Goal: Navigation & Orientation: Find specific page/section

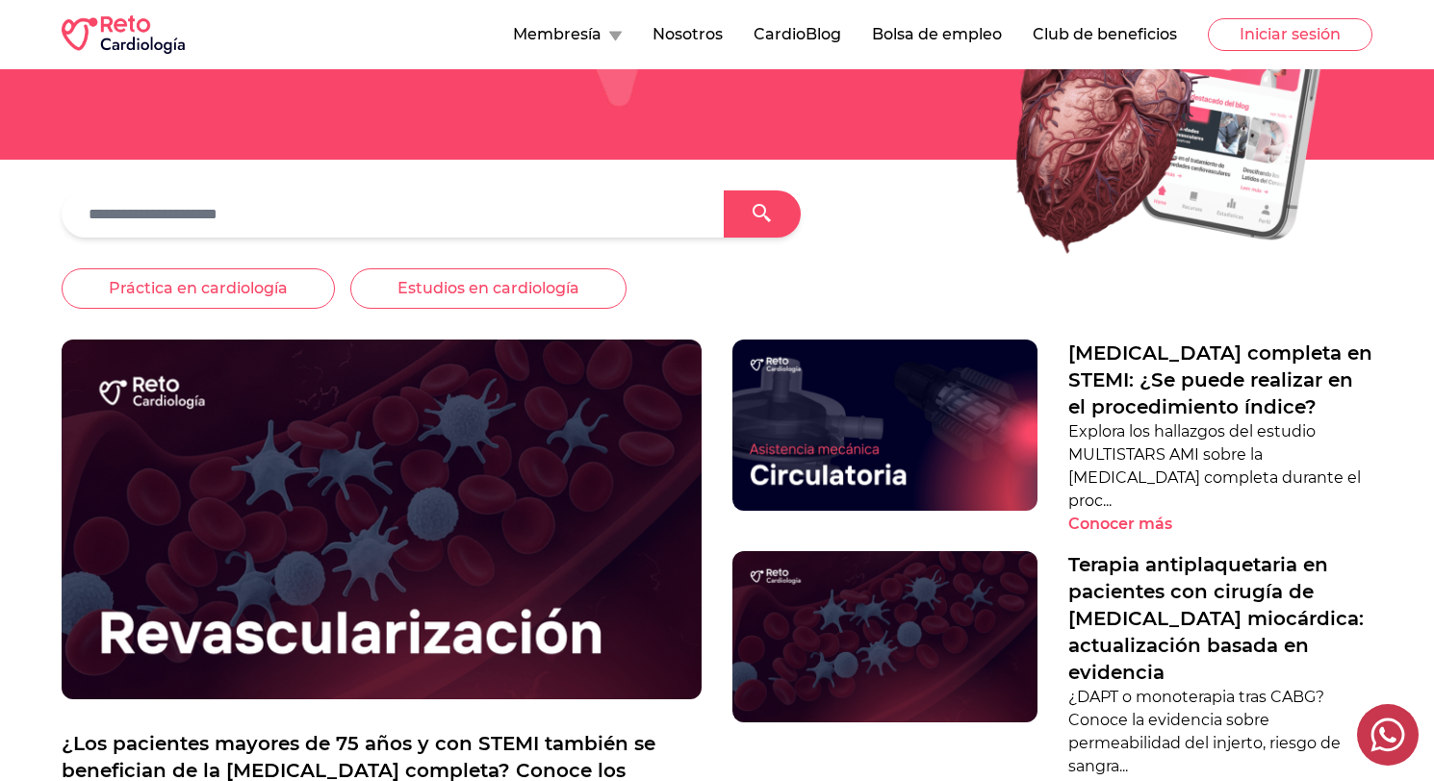
scroll to position [142, 0]
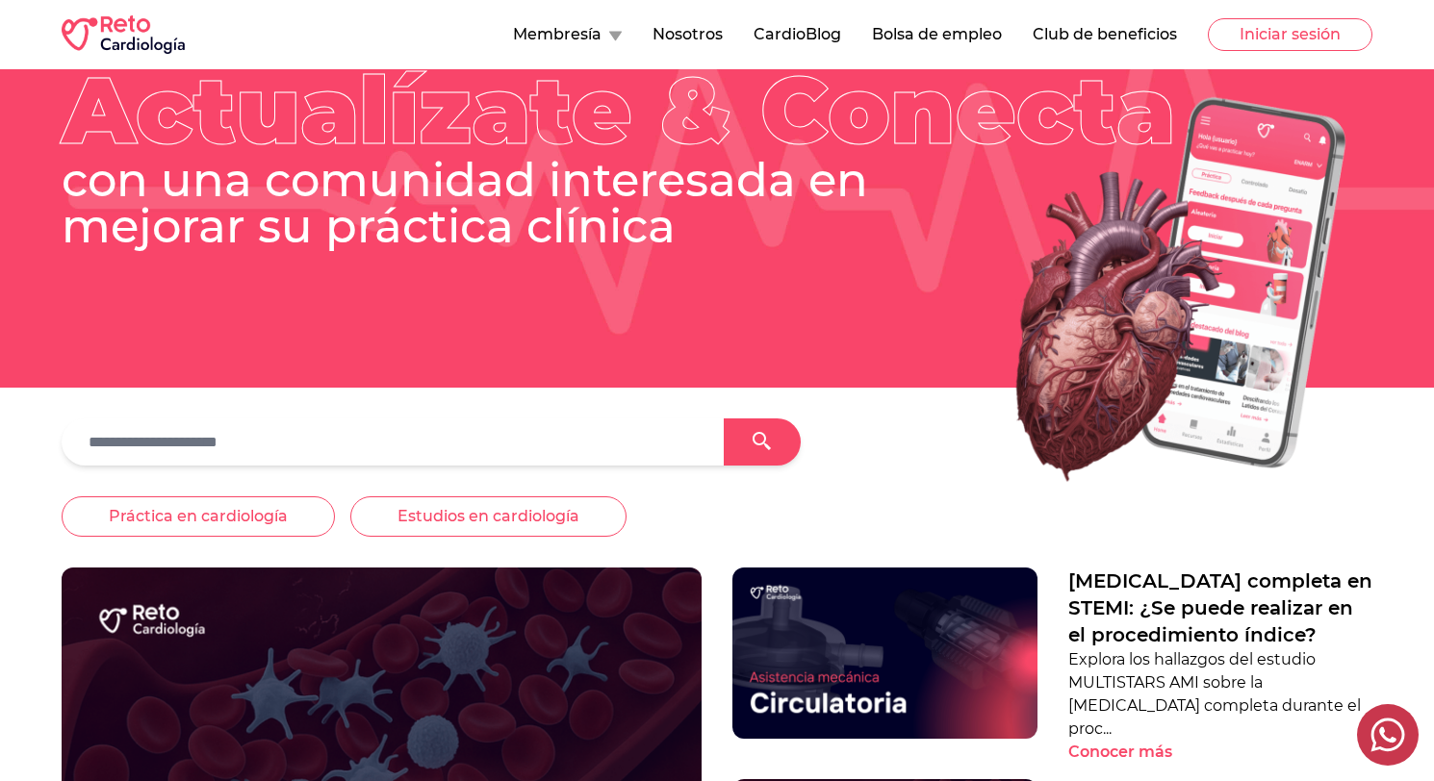
click at [609, 32] on icon at bounding box center [615, 37] width 13 height 10
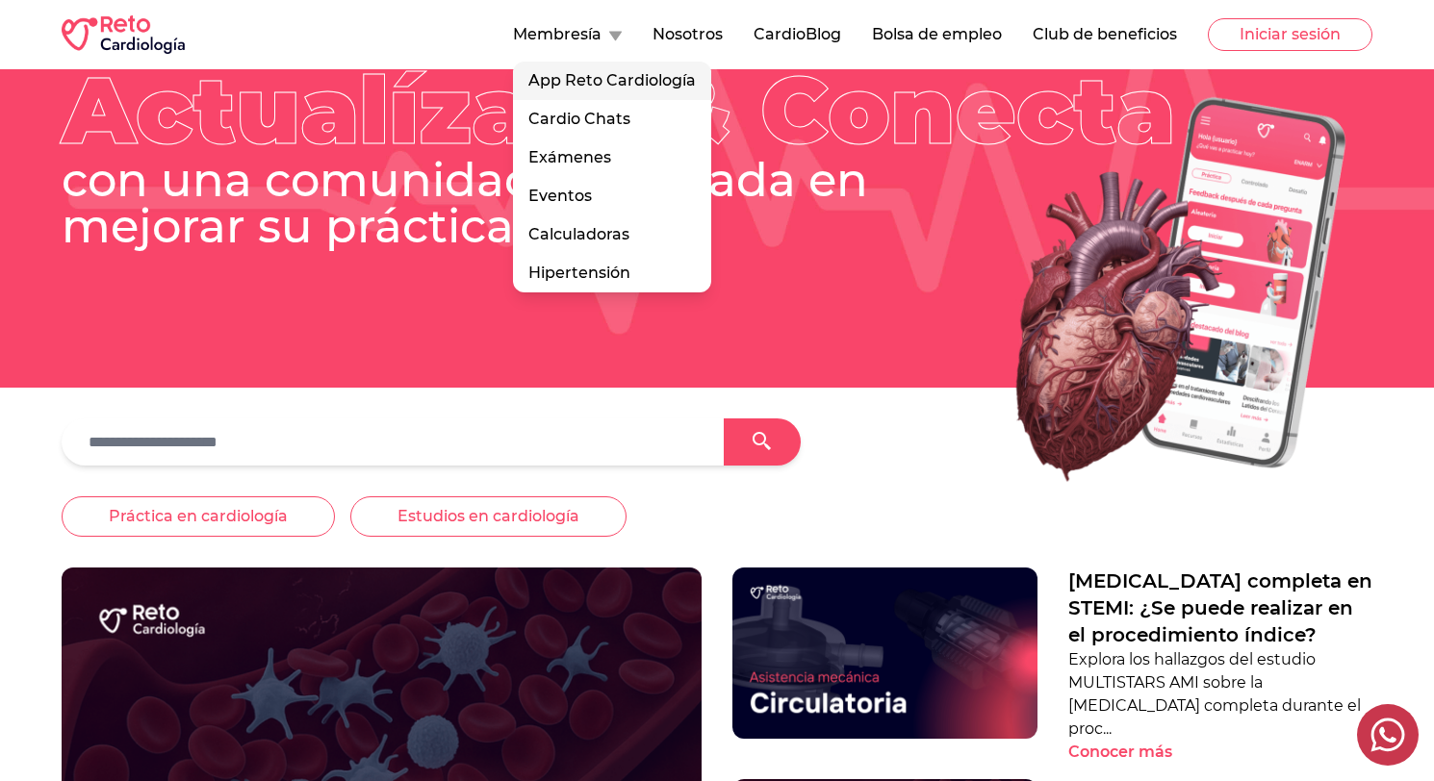
click at [614, 86] on link "App Reto Cardiología" at bounding box center [612, 81] width 198 height 38
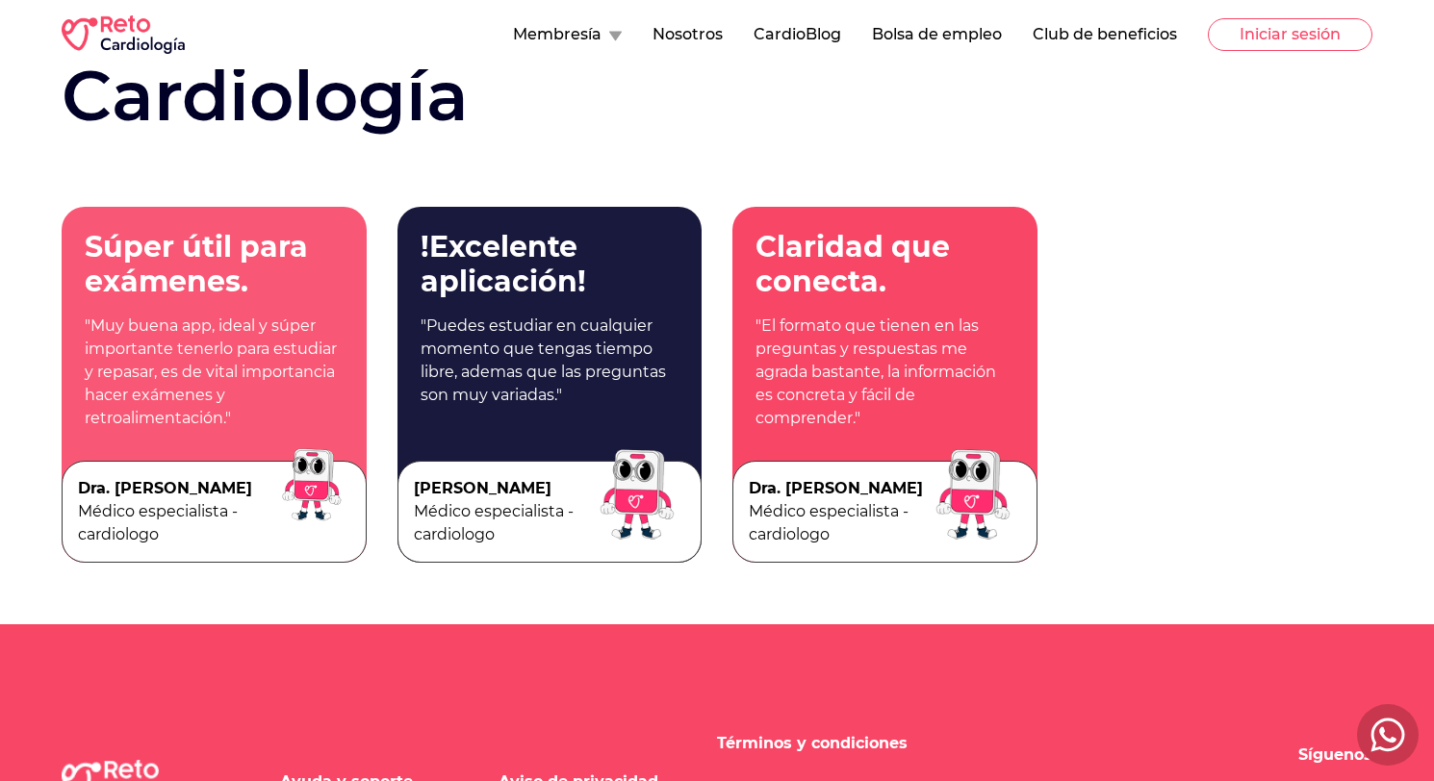
scroll to position [3824, 0]
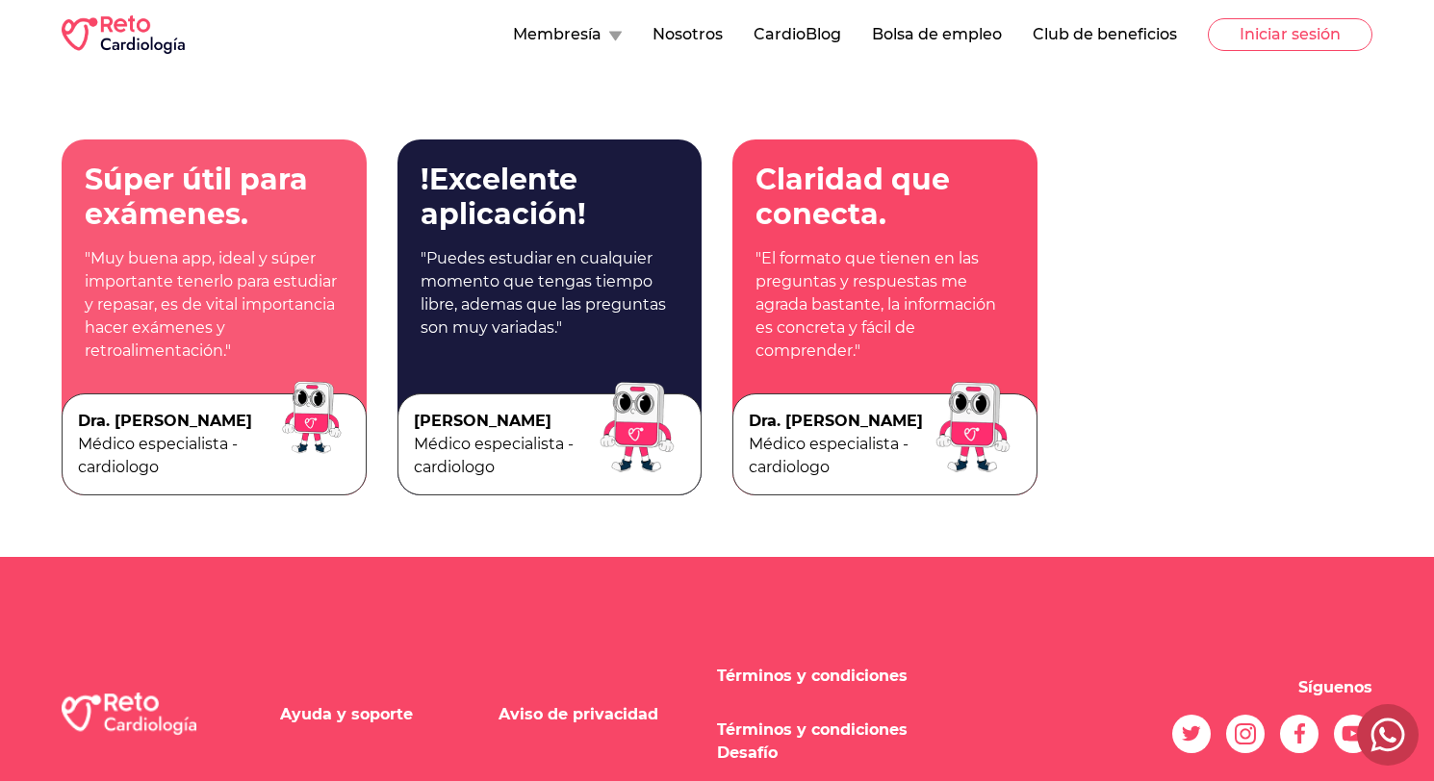
click at [817, 33] on button "CardioBlog" at bounding box center [797, 34] width 88 height 23
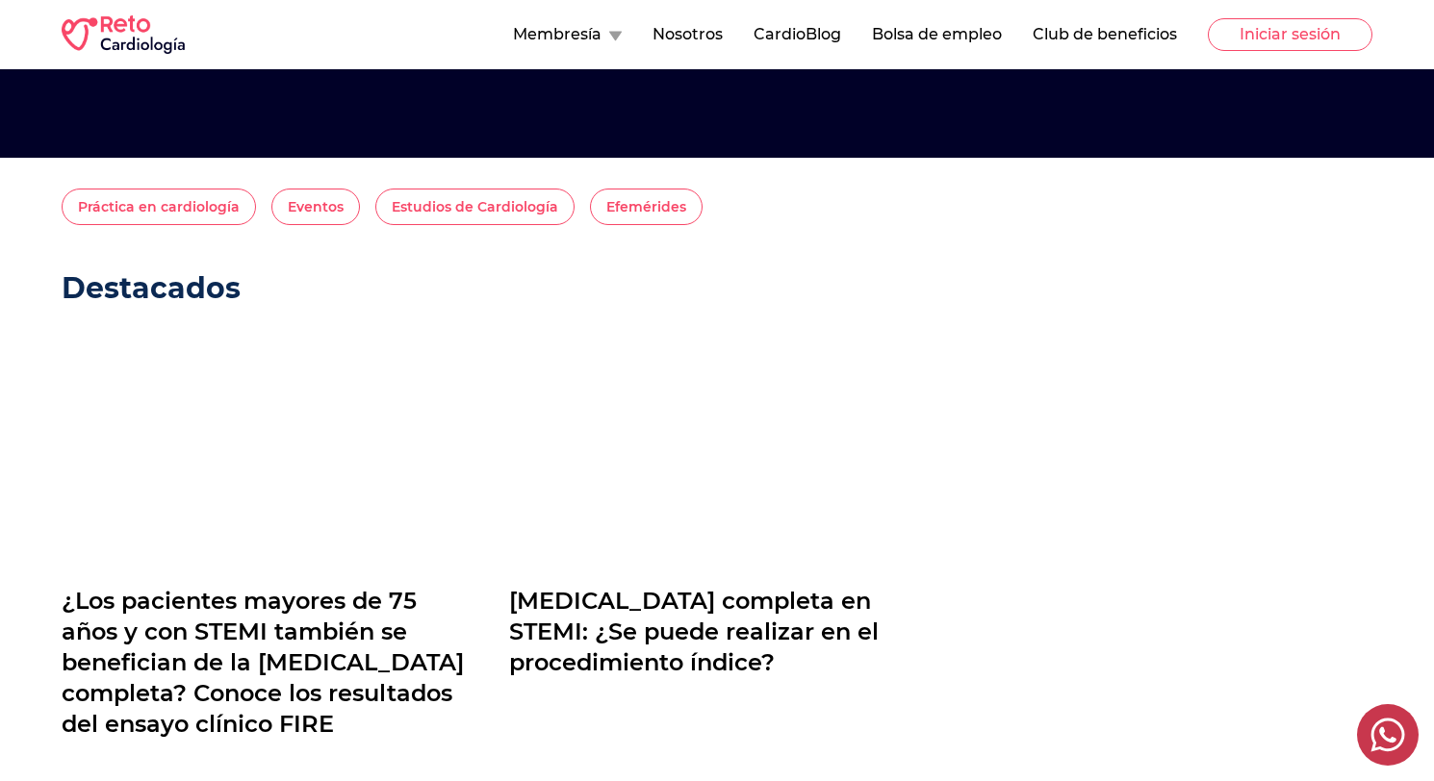
scroll to position [340, 0]
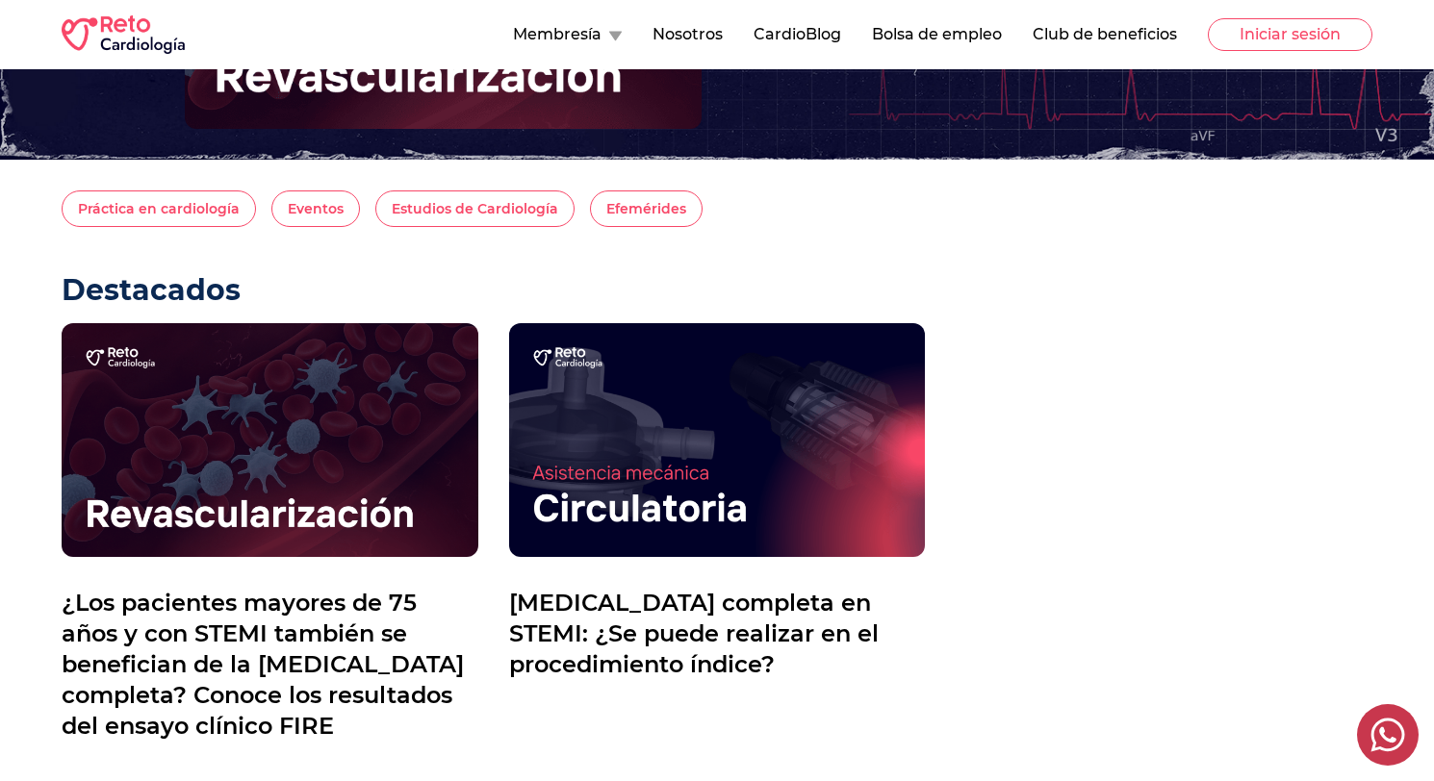
click at [912, 267] on div "Práctica en cardiología Eventos Estudios de Cardiología Efemérides Destacados ¿…" at bounding box center [493, 490] width 863 height 598
click at [807, 26] on button "CardioBlog" at bounding box center [797, 34] width 88 height 23
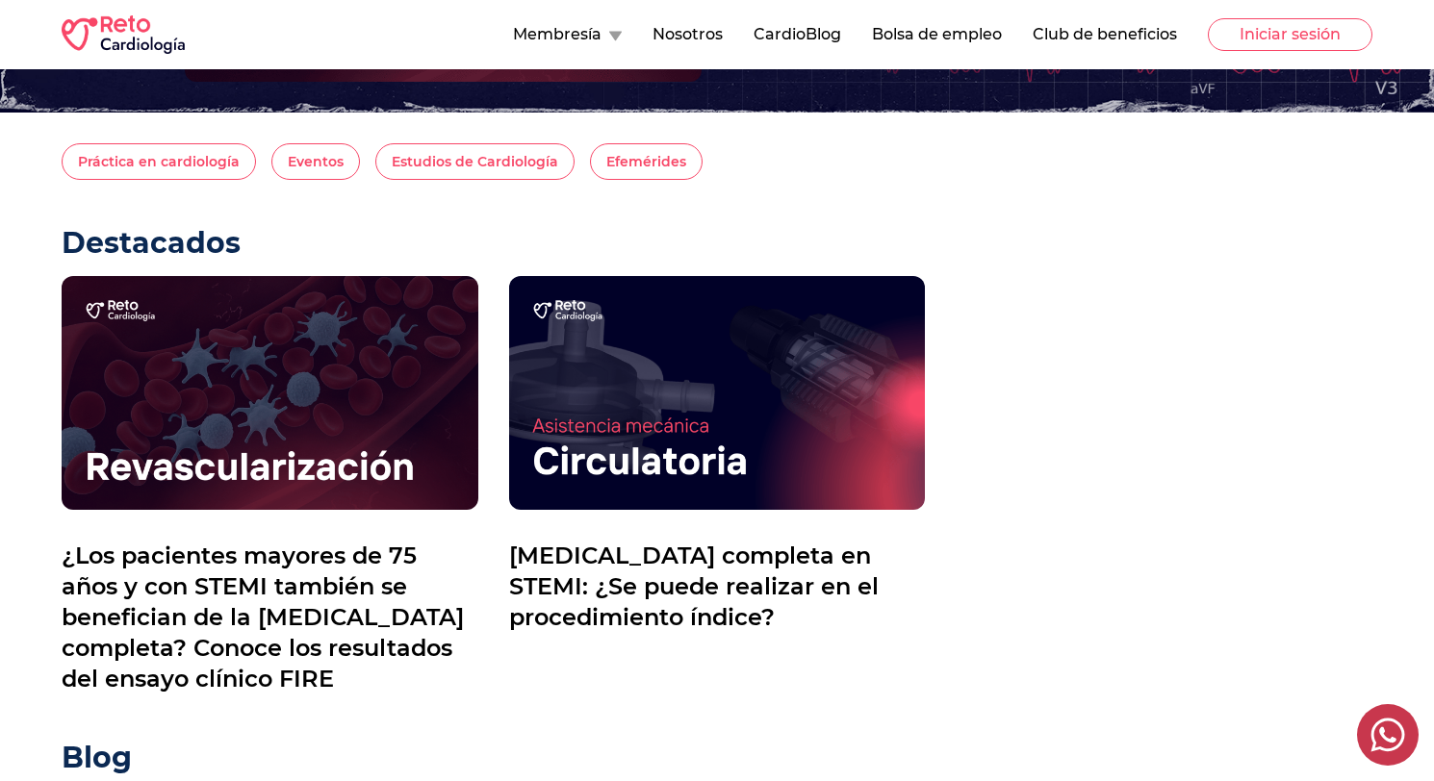
scroll to position [376, 0]
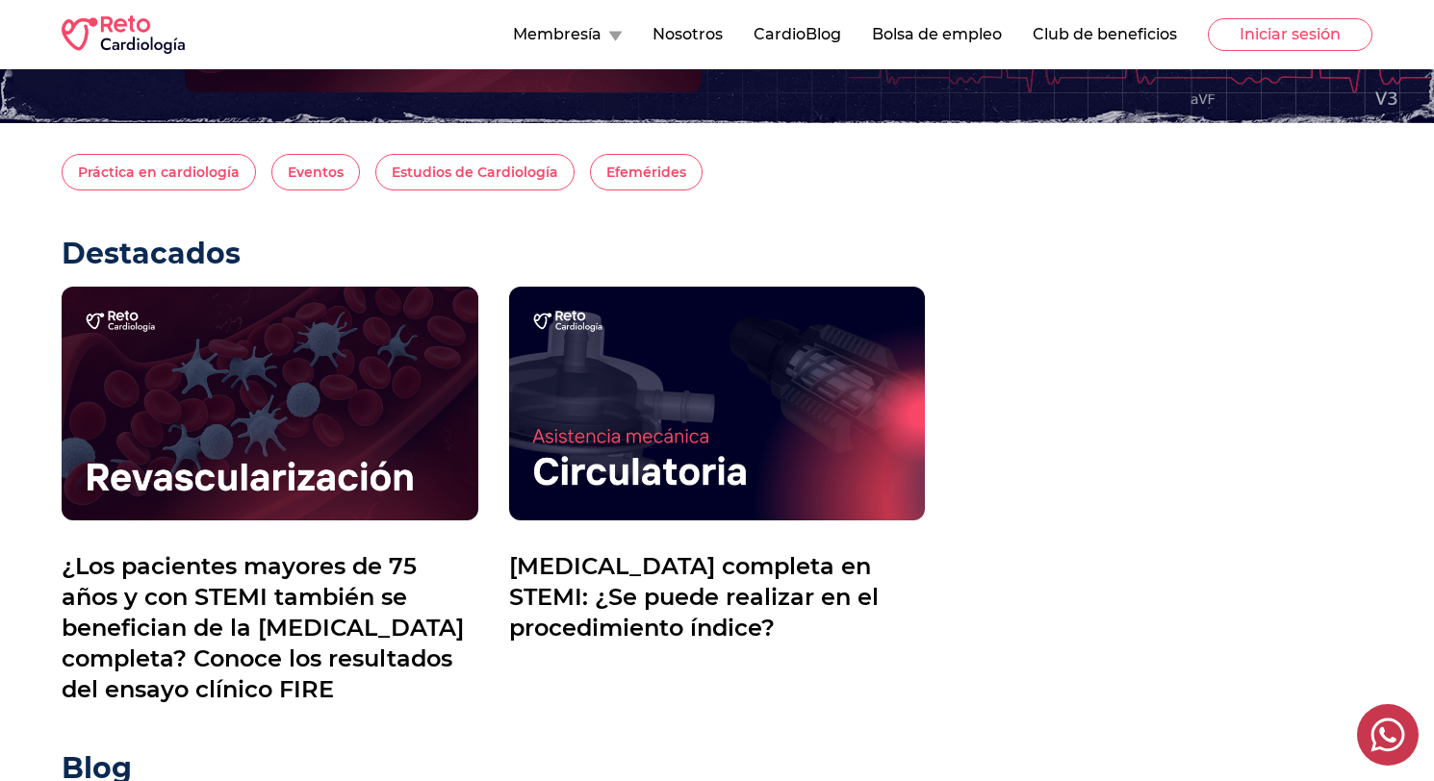
click at [665, 40] on button "Nosotros" at bounding box center [687, 34] width 70 height 23
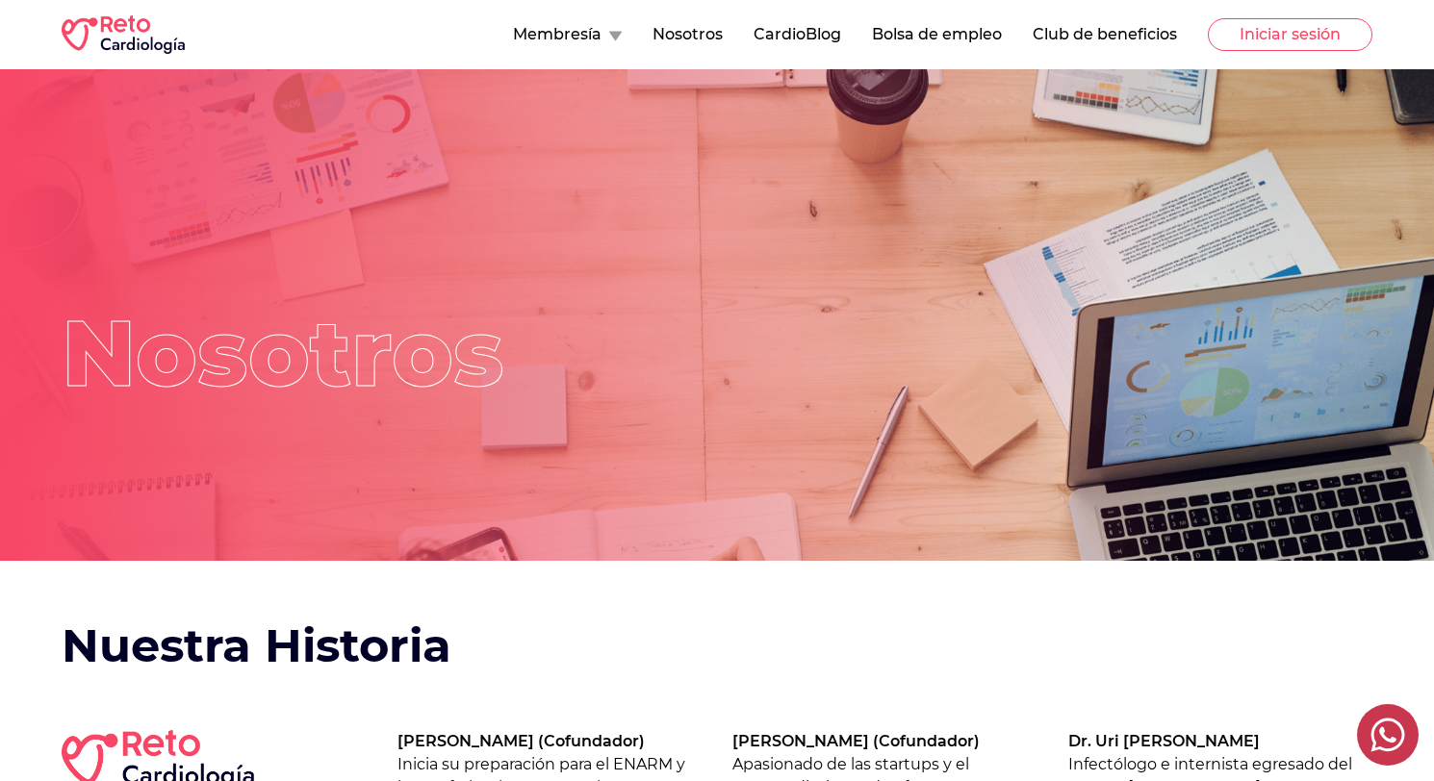
click at [926, 43] on button "Bolsa de empleo" at bounding box center [937, 34] width 130 height 23
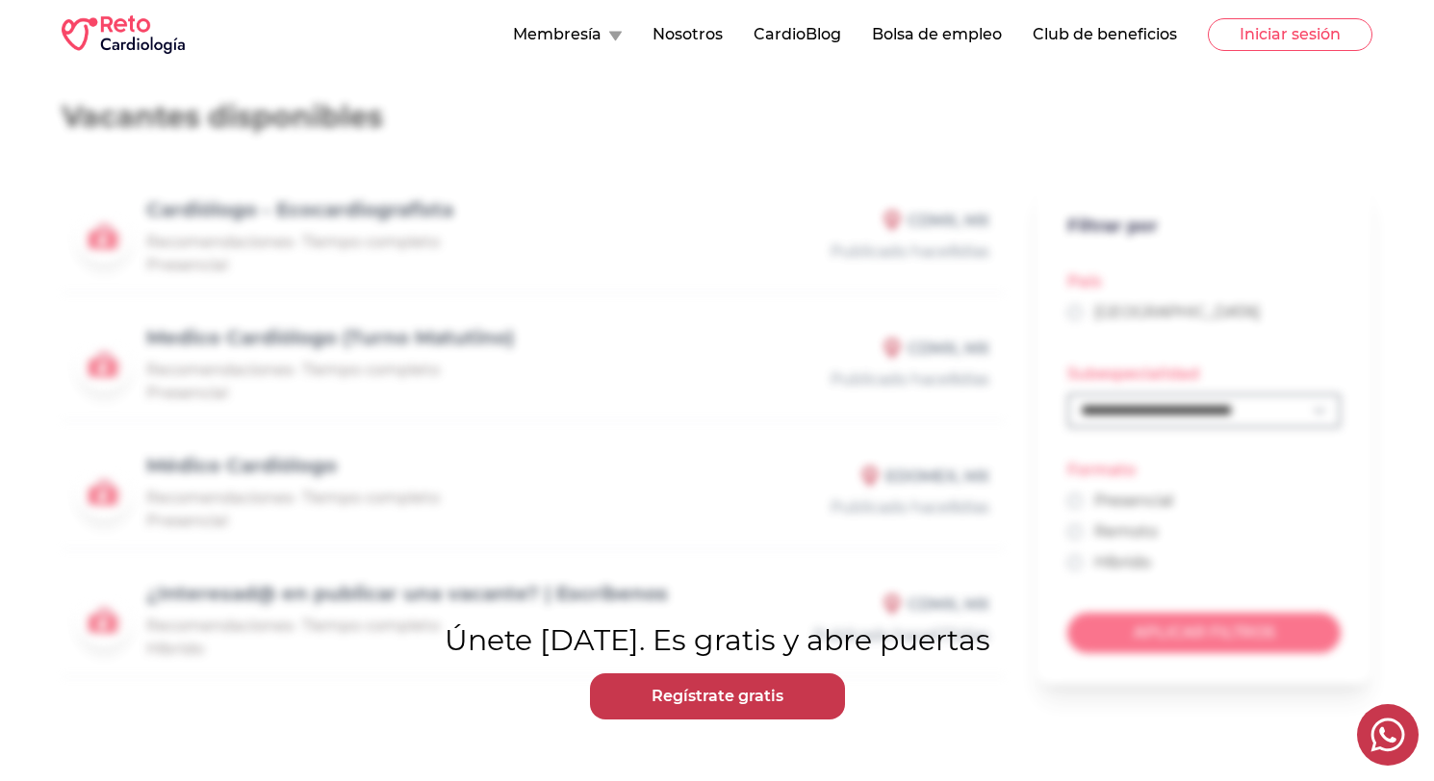
click at [1090, 30] on button "Club de beneficios" at bounding box center [1105, 34] width 144 height 23
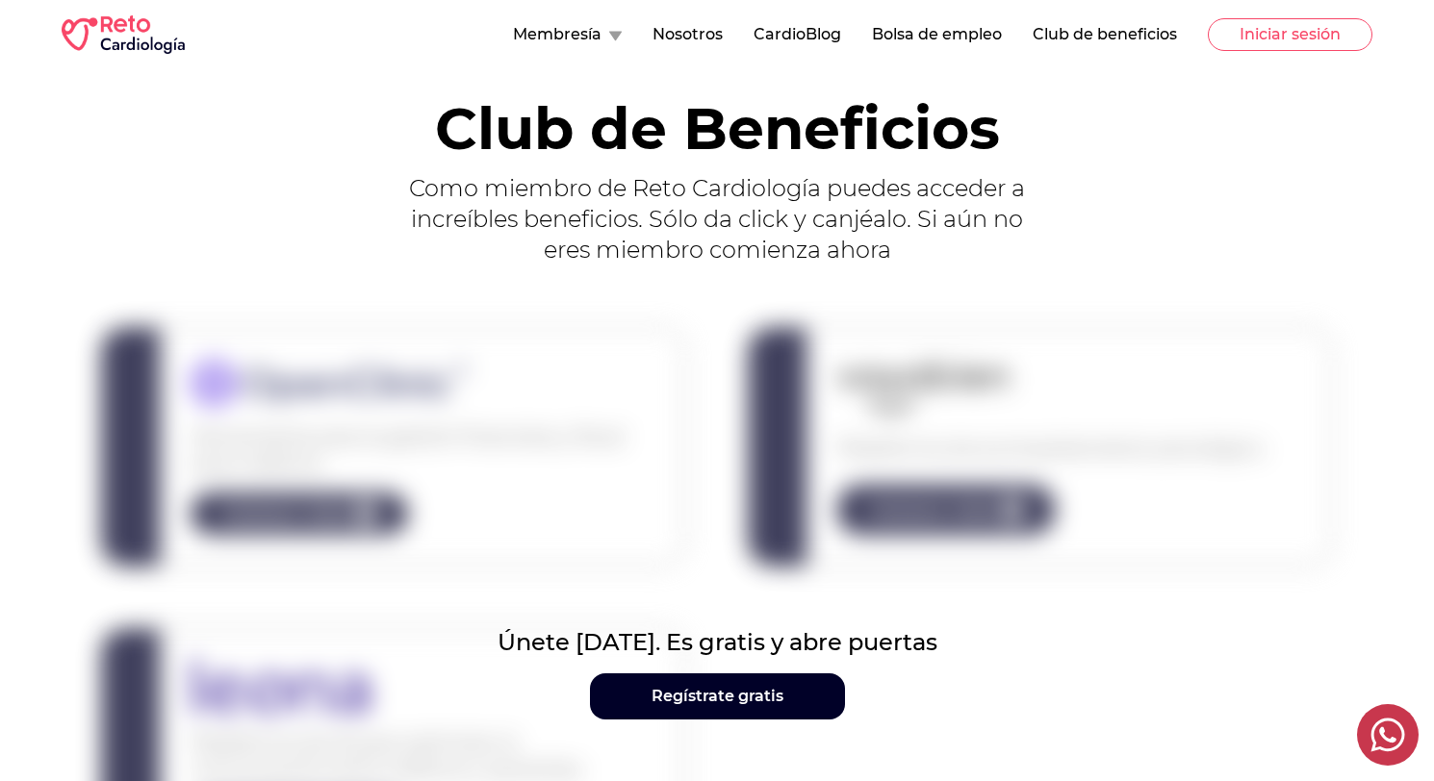
click at [573, 37] on button "Membresía" at bounding box center [567, 34] width 109 height 23
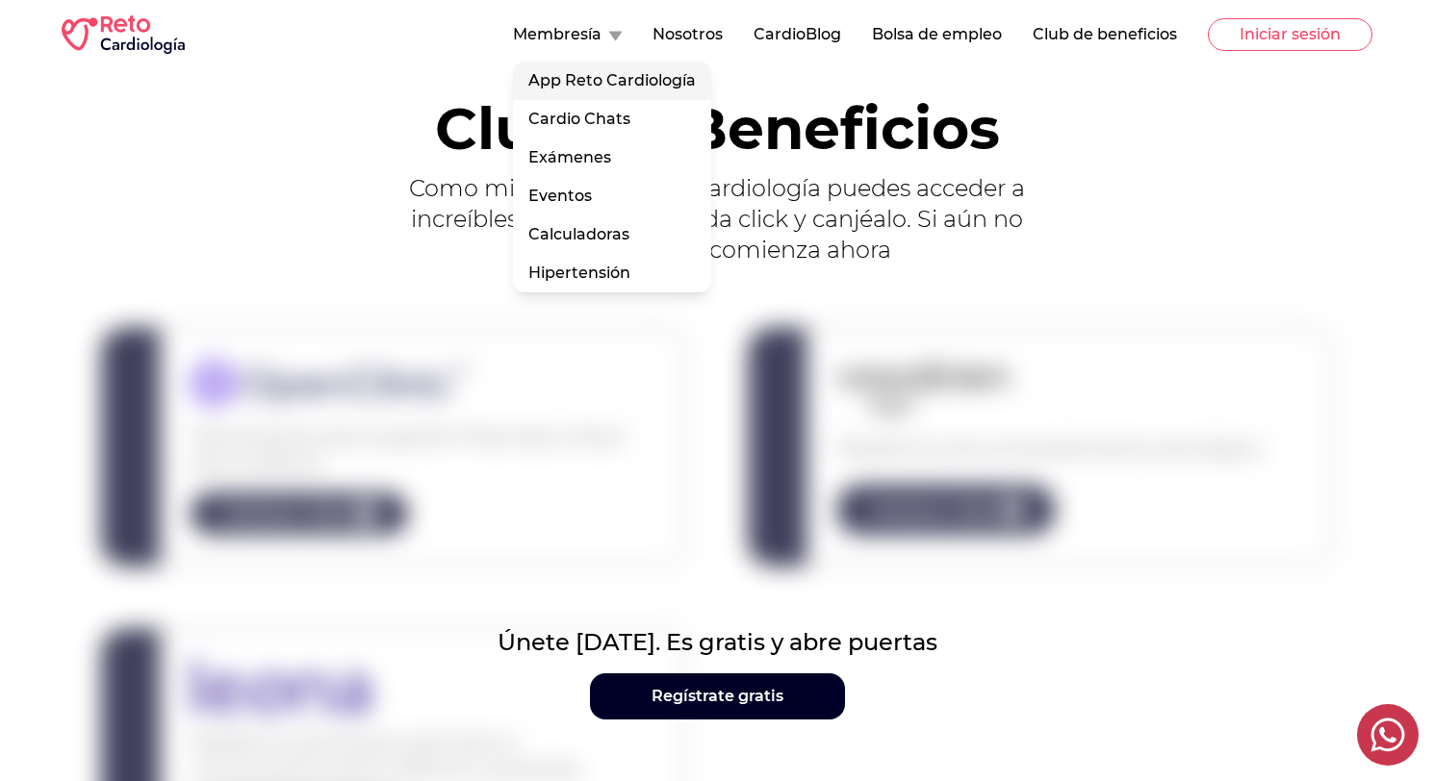
click at [585, 76] on link "App Reto Cardiología" at bounding box center [612, 81] width 198 height 38
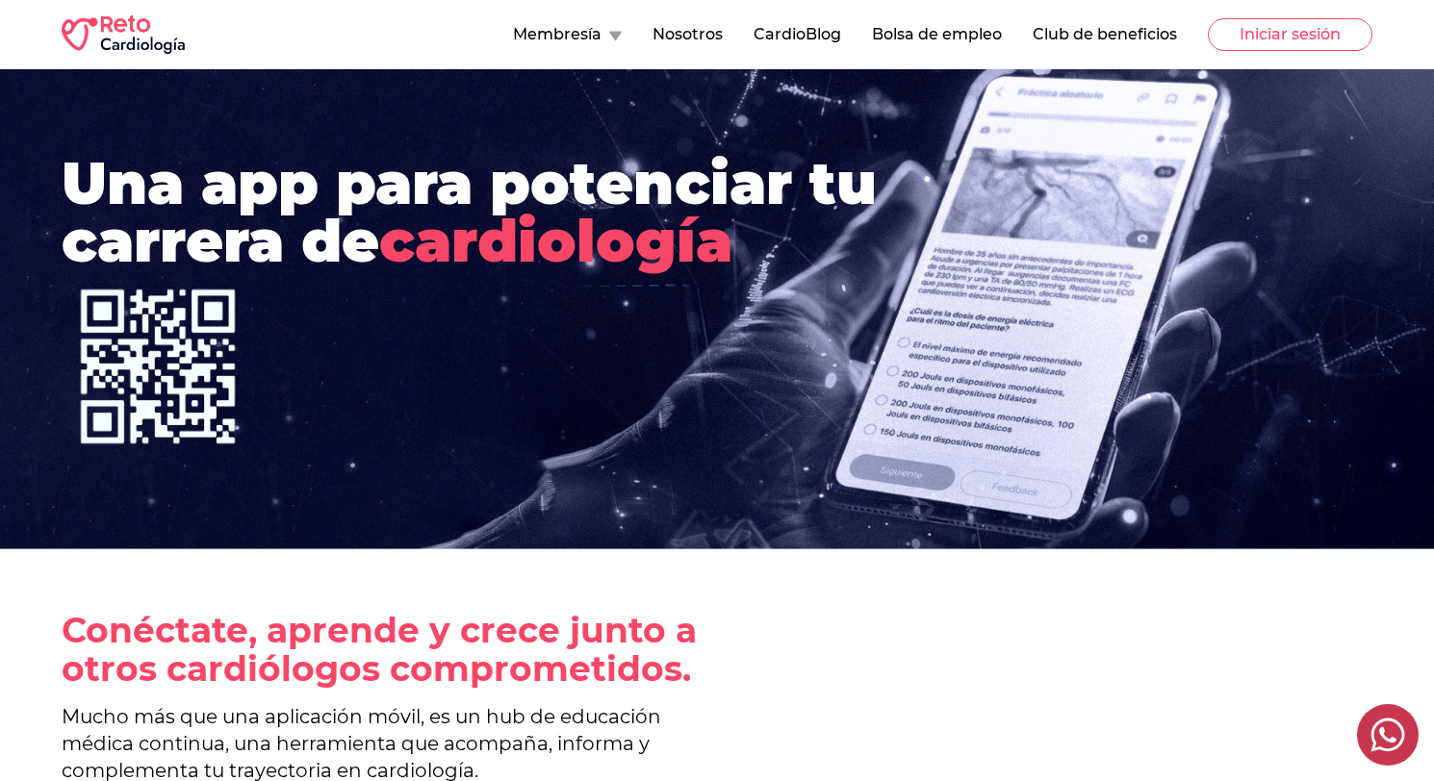
click at [608, 44] on button "Membresía" at bounding box center [567, 34] width 109 height 23
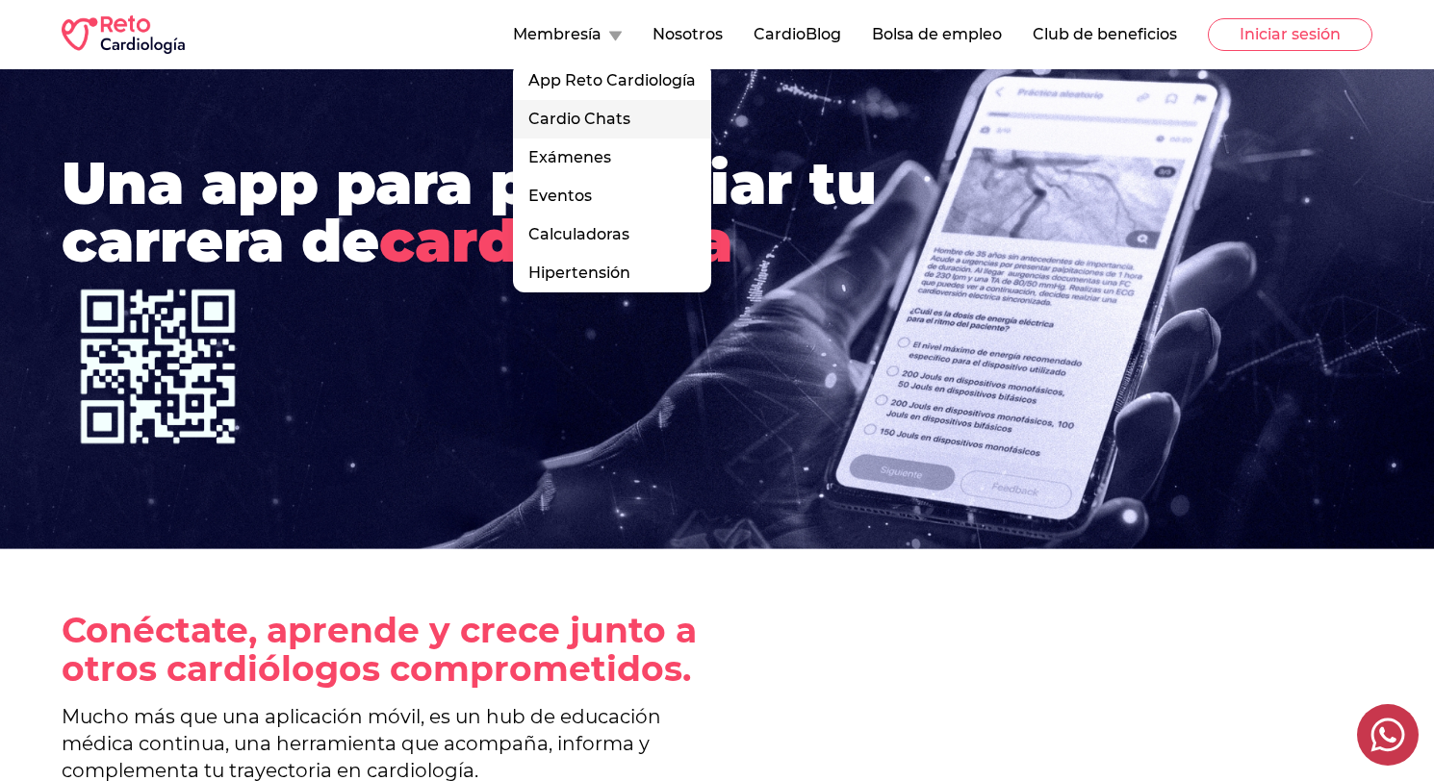
click at [600, 129] on link "Cardio Chats" at bounding box center [612, 119] width 198 height 38
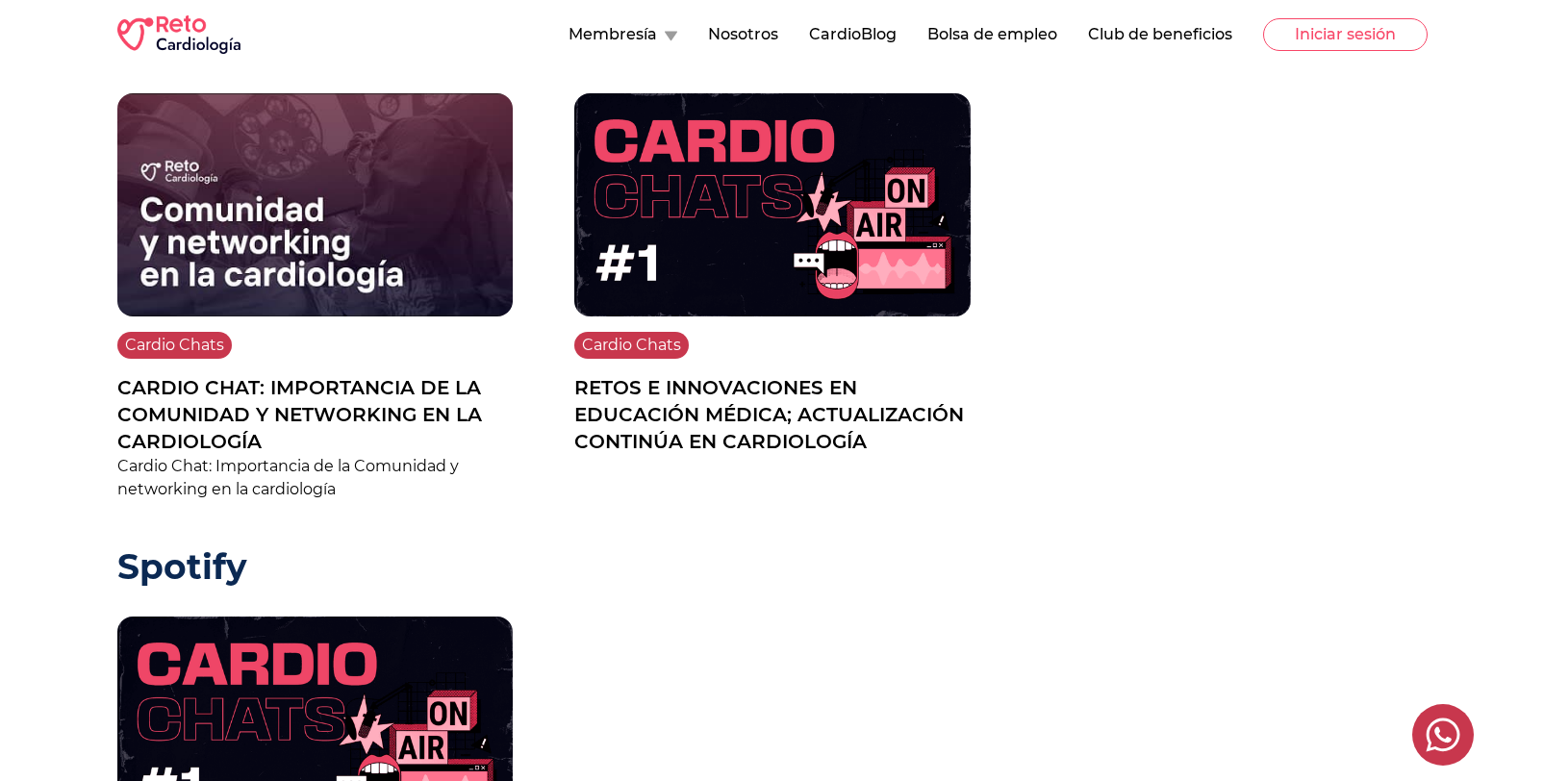
scroll to position [620, 0]
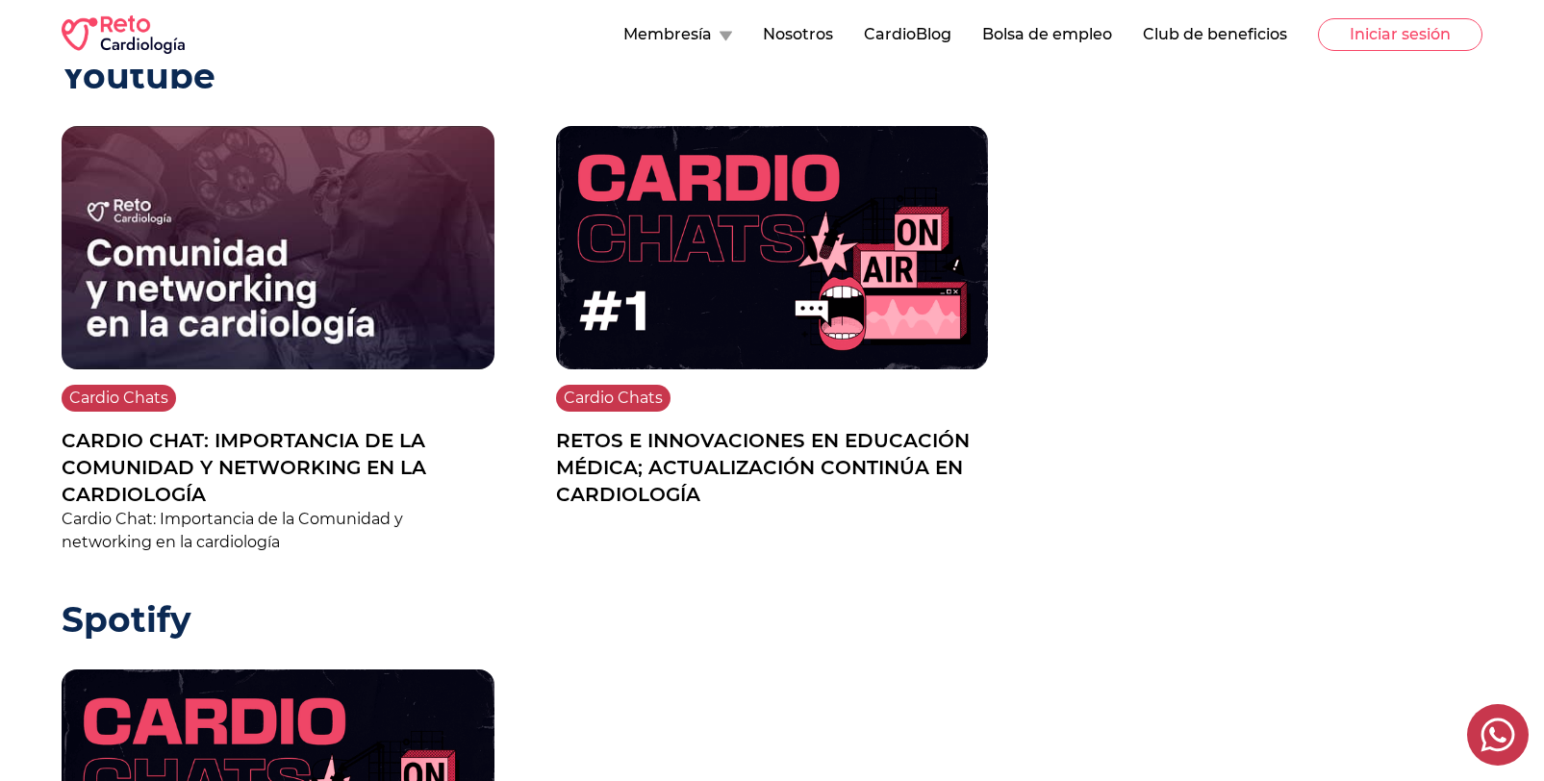
click at [724, 36] on icon at bounding box center [726, 37] width 13 height 10
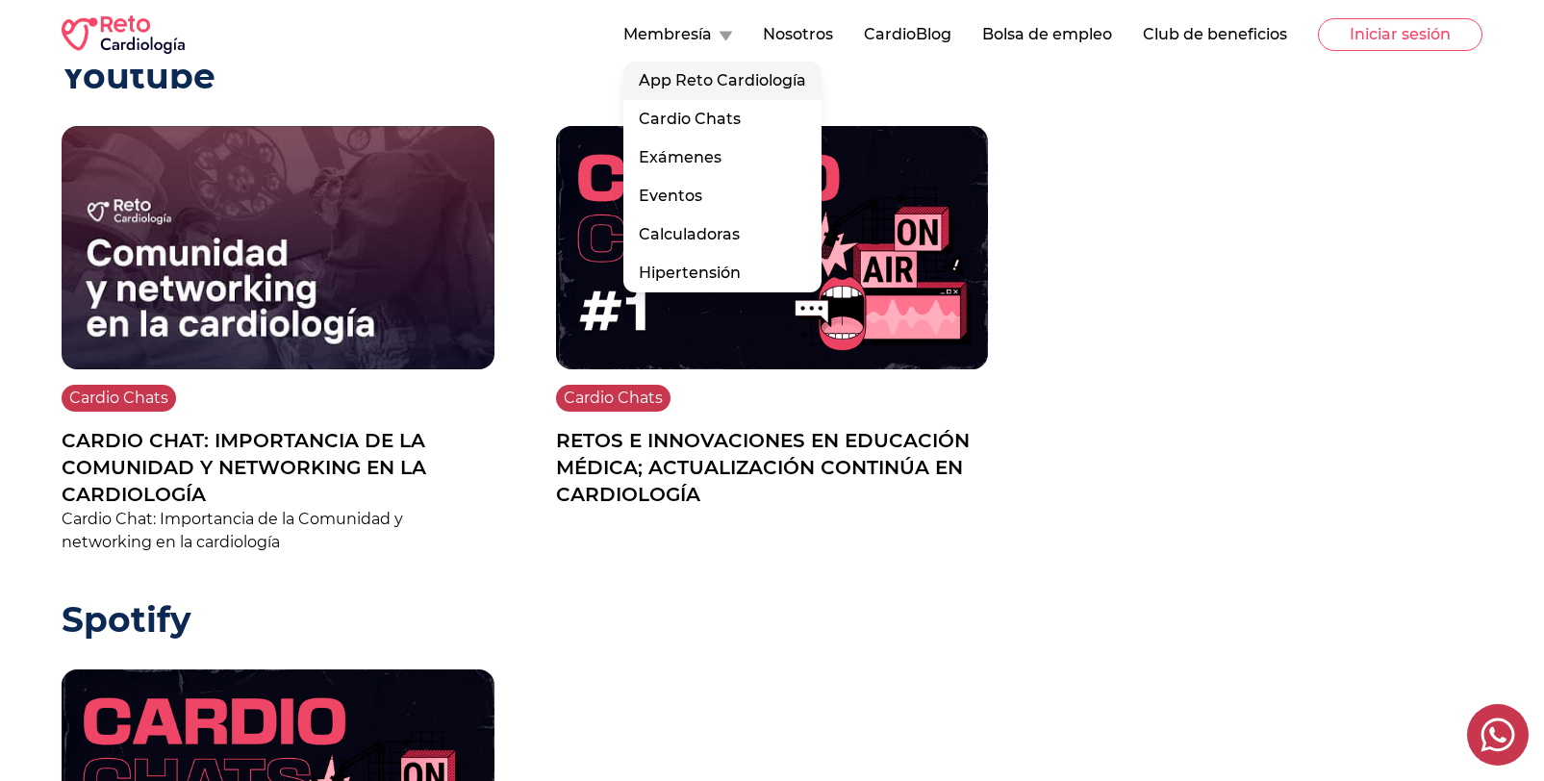
click at [718, 80] on link "App Reto Cardiología" at bounding box center [723, 81] width 198 height 38
